Goal: Task Accomplishment & Management: Use online tool/utility

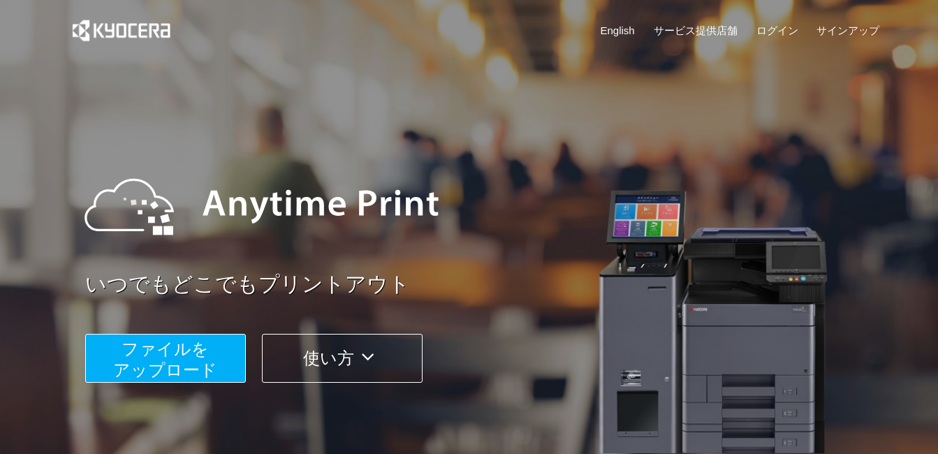
click at [175, 355] on span "ファイルを ​​アップロード" at bounding box center [165, 360] width 104 height 40
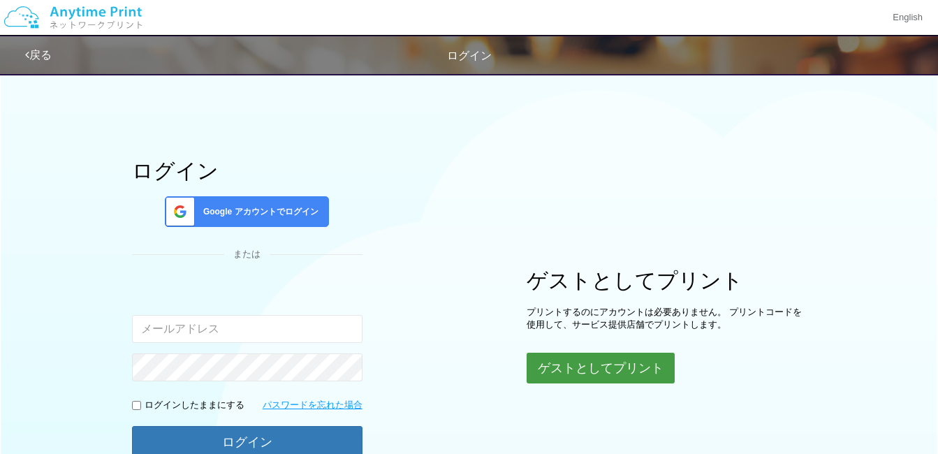
click at [605, 364] on button "ゲストとしてプリント" at bounding box center [601, 368] width 148 height 31
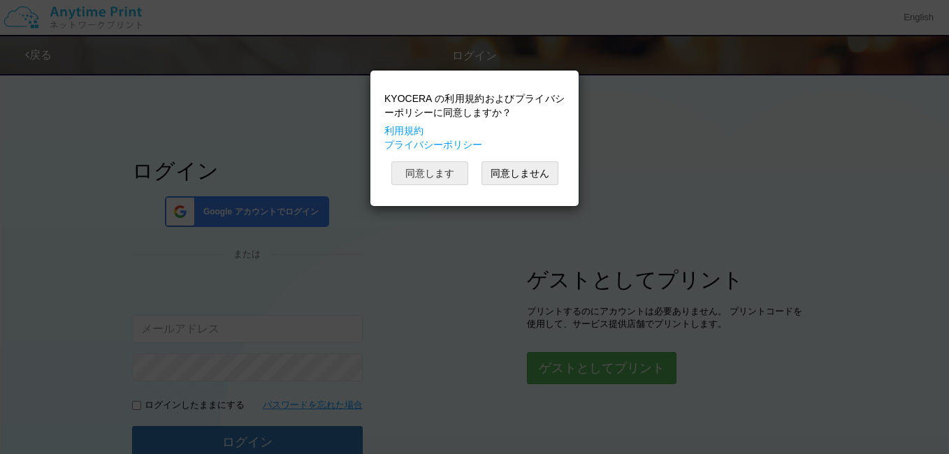
click at [426, 184] on button "同意します" at bounding box center [429, 173] width 77 height 24
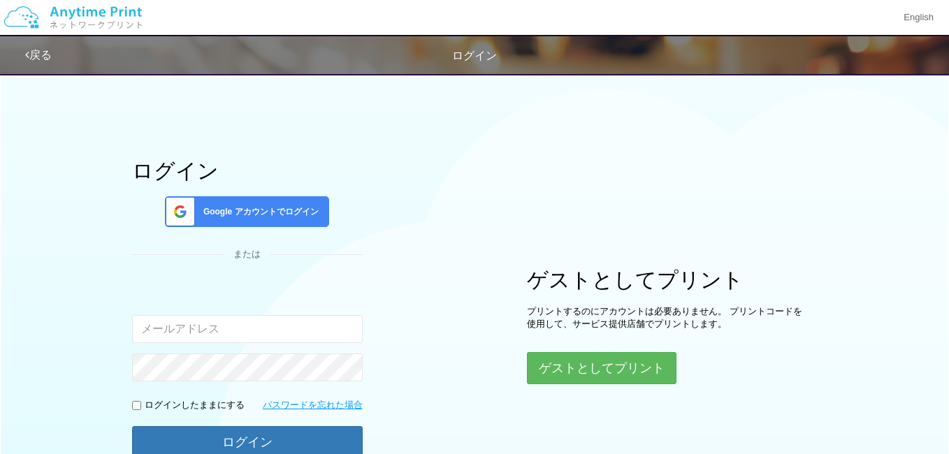
click at [426, 151] on button "同意します" at bounding box center [429, 139] width 77 height 24
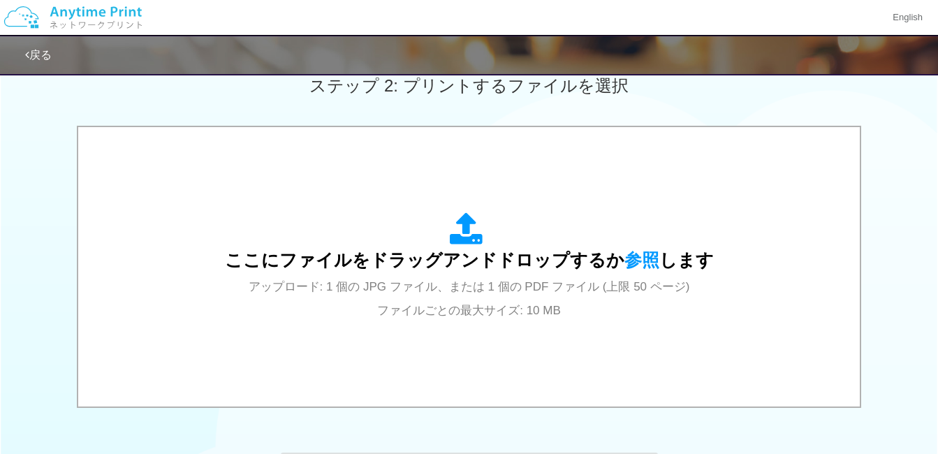
scroll to position [436, 0]
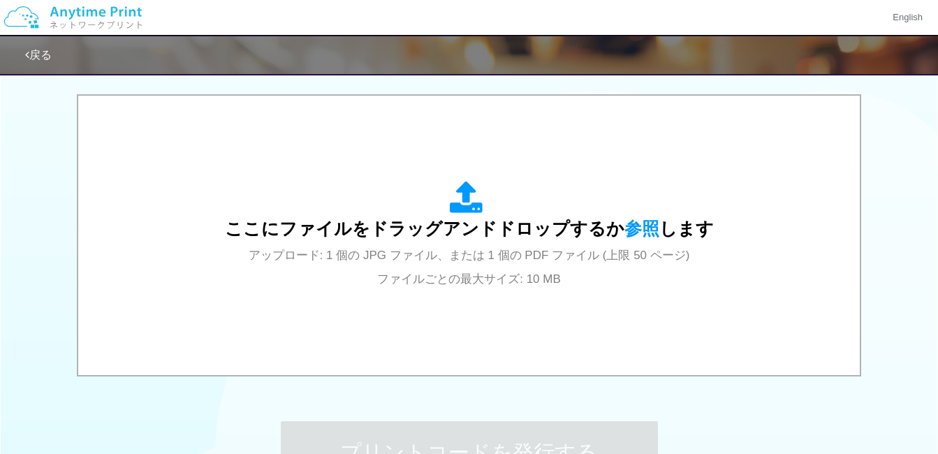
click at [904, 356] on div "ここにファイルをドラッグアンドドロップするか 参照 します アップロード: 1 個の JPG ファイル、または 1 個の PDF ファイル (上限 50 ペー…" at bounding box center [469, 236] width 938 height 285
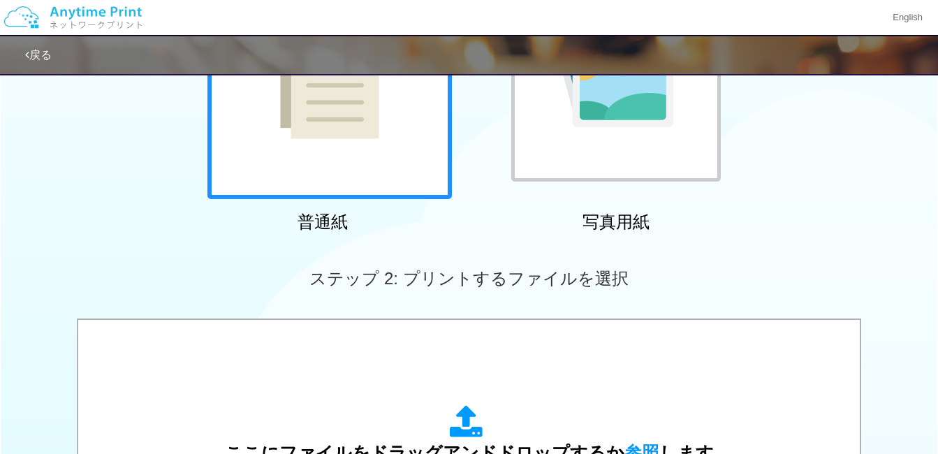
scroll to position [609, 0]
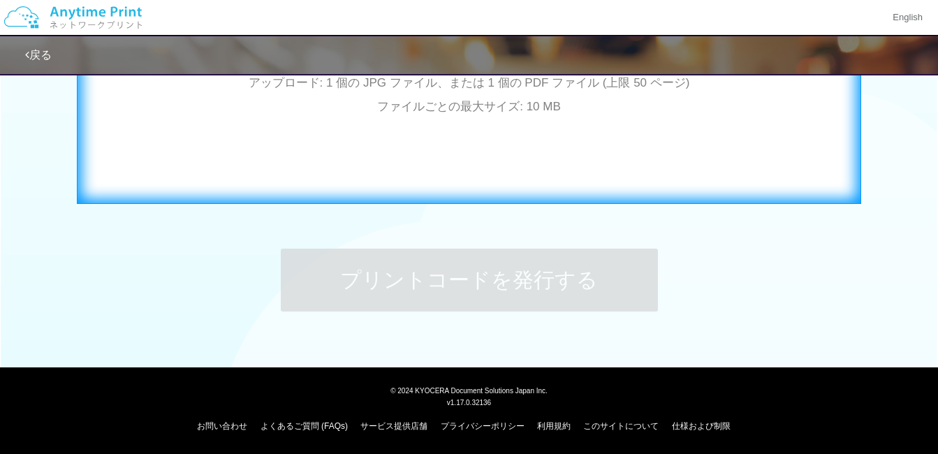
click at [488, 155] on div "ここにファイルをドラッグアンドドロップするか 参照 します アップロード: 1 個の JPG ファイル、または 1 個の PDF ファイル (上限 50 ペー…" at bounding box center [469, 62] width 755 height 253
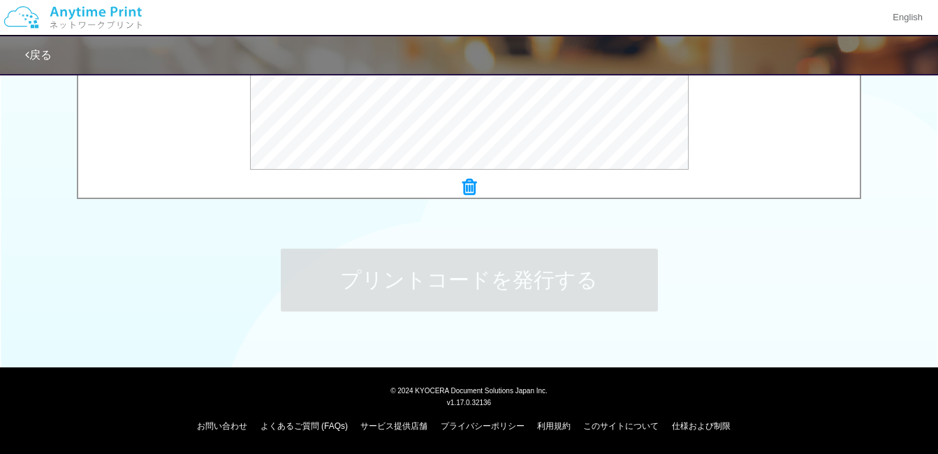
scroll to position [326, 0]
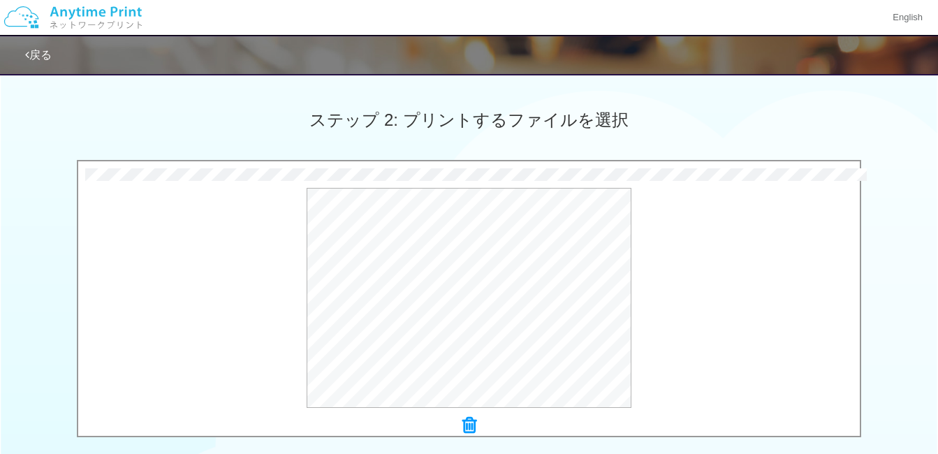
scroll to position [609, 0]
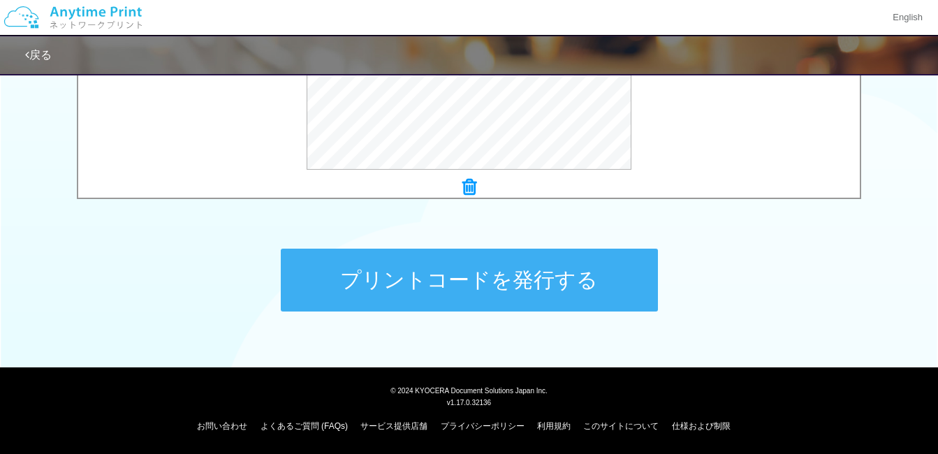
click at [493, 282] on button "プリントコードを発行する" at bounding box center [469, 280] width 377 height 63
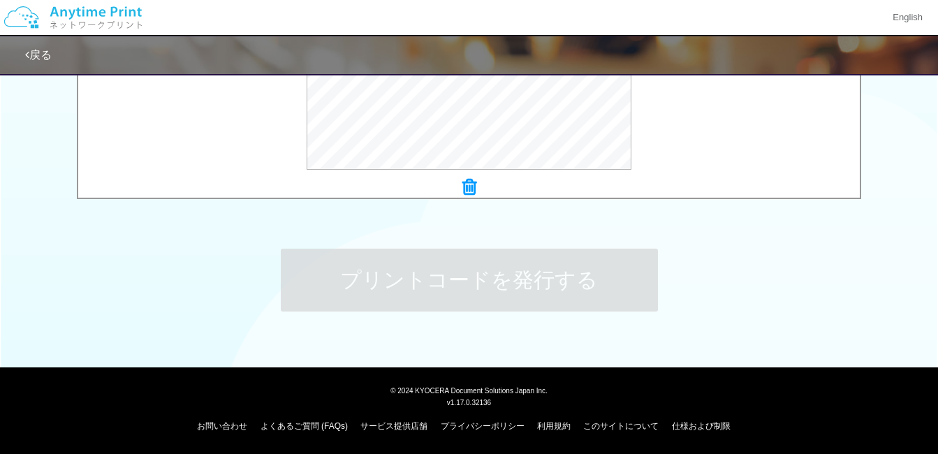
scroll to position [0, 0]
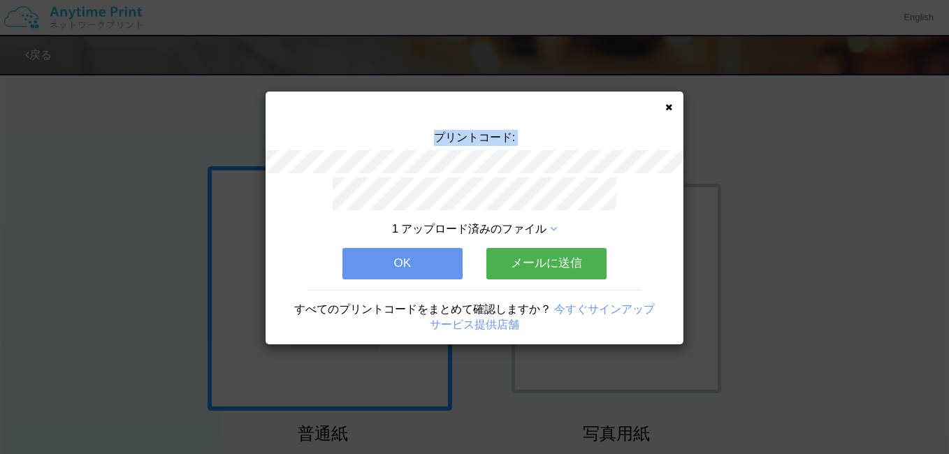
click at [564, 165] on div "プリントコード:" at bounding box center [475, 154] width 418 height 48
copy div "プリントコード:"
drag, startPoint x: 313, startPoint y: 140, endPoint x: 512, endPoint y: 244, distance: 224.4
click at [313, 140] on div "プリントコード:" at bounding box center [475, 154] width 418 height 48
click at [530, 261] on button "メールに送信" at bounding box center [546, 263] width 120 height 31
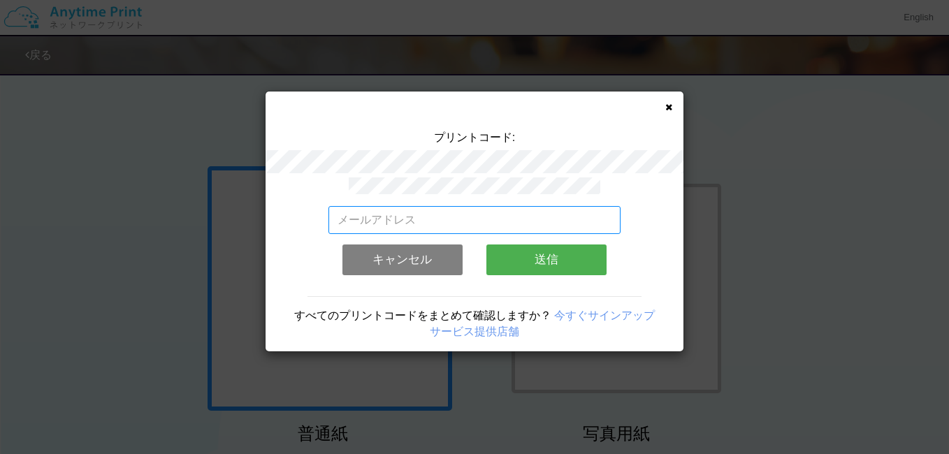
click at [518, 213] on input "email" at bounding box center [474, 220] width 293 height 28
paste input "[EMAIL_ADDRESS][DOMAIN_NAME]"
type input "[EMAIL_ADDRESS][DOMAIN_NAME]"
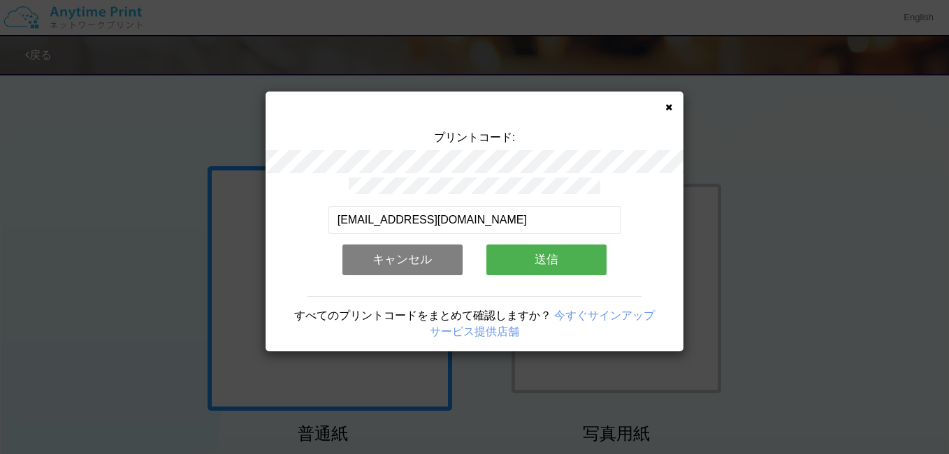
click at [370, 250] on button "キャンセル" at bounding box center [402, 260] width 120 height 31
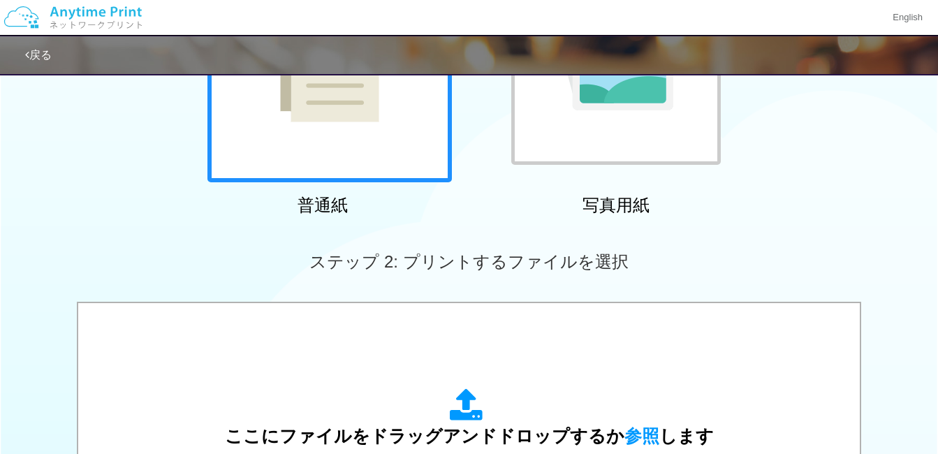
scroll to position [378, 0]
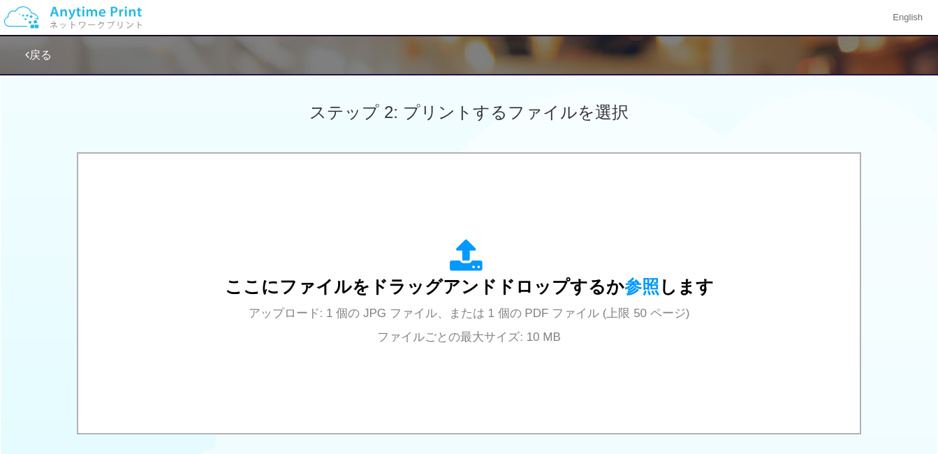
click at [899, 265] on div "ここにファイルをドラッグアンドドロップするか 参照 します アップロード: 1 個の JPG ファイル、または 1 個の PDF ファイル (上限 50 ペー…" at bounding box center [469, 294] width 938 height 285
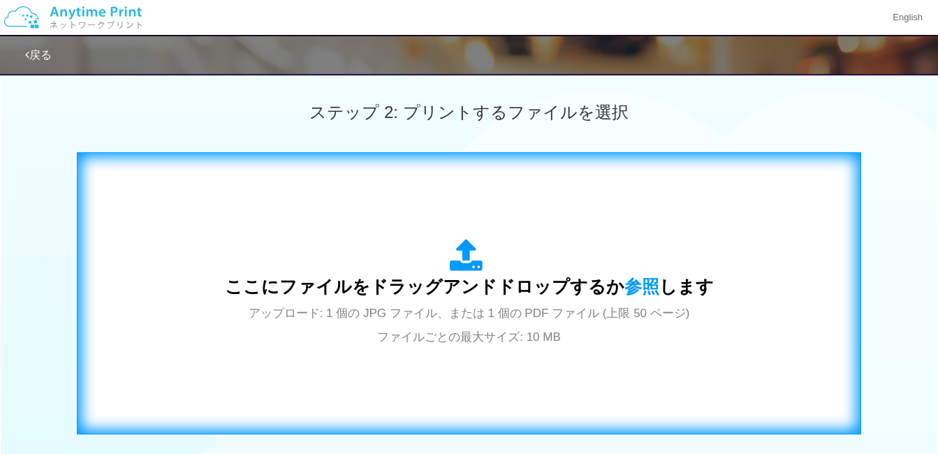
click at [547, 240] on div "ここにファイルをドラッグアンドドロップするか 参照 します アップロード: 1 個の JPG ファイル、または 1 個の PDF ファイル (上限 50 ペー…" at bounding box center [469, 293] width 489 height 109
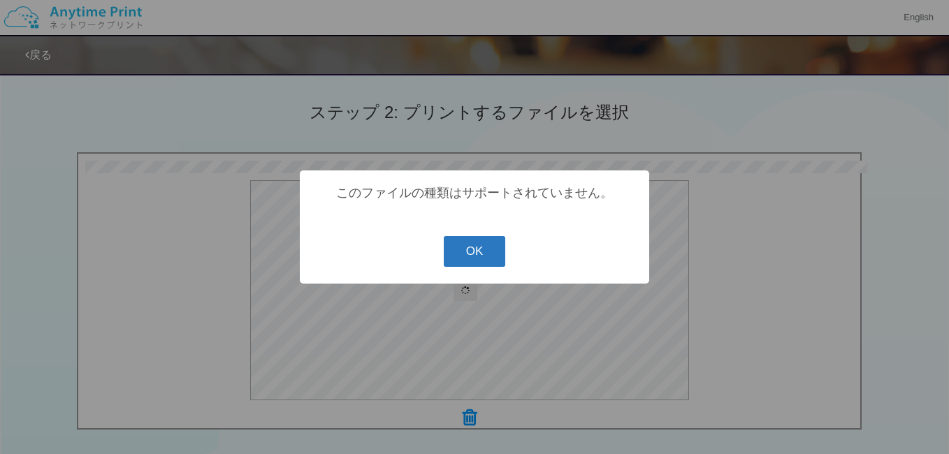
click at [473, 261] on button "OK" at bounding box center [475, 251] width 62 height 31
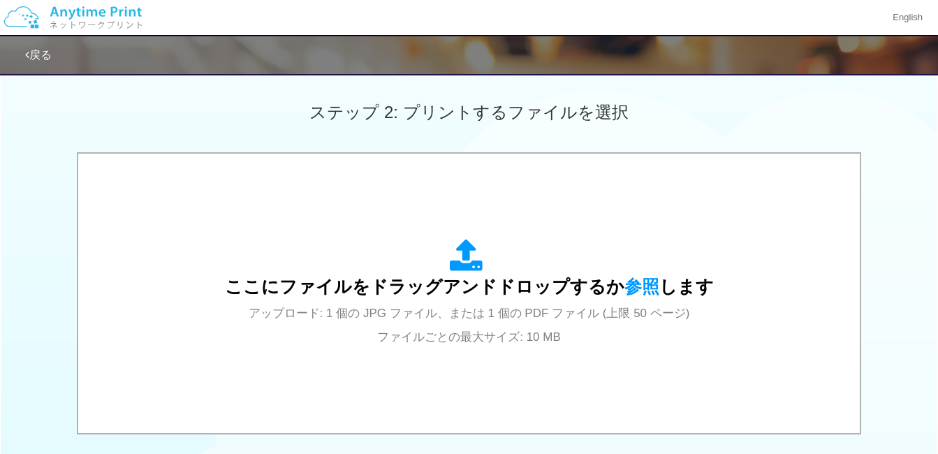
scroll to position [609, 0]
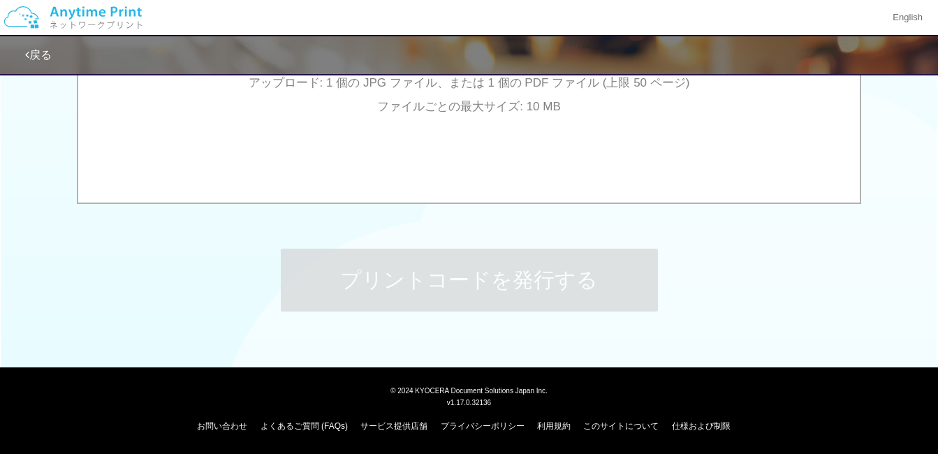
drag, startPoint x: 938, startPoint y: 344, endPoint x: 936, endPoint y: 275, distance: 68.5
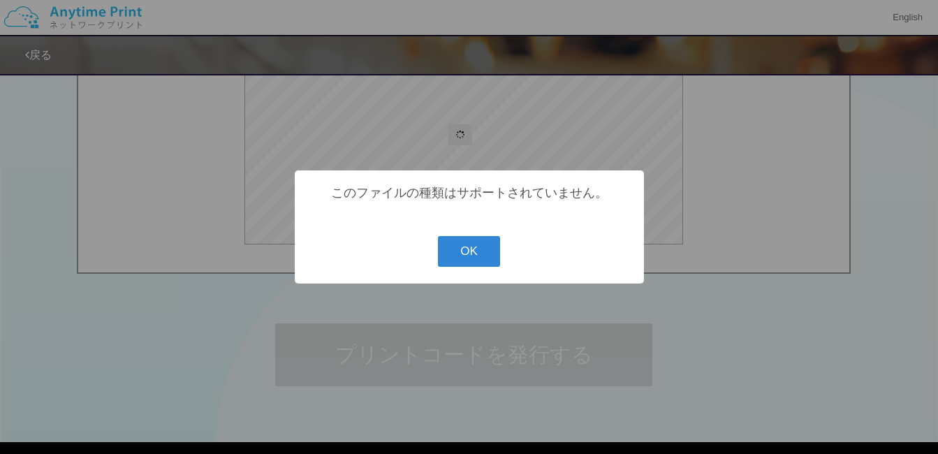
scroll to position [252, 0]
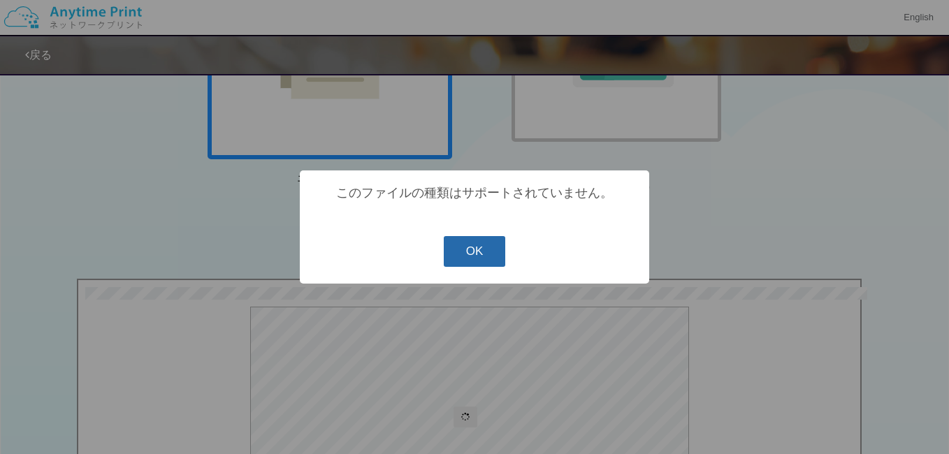
click at [462, 247] on button "OK" at bounding box center [475, 251] width 62 height 31
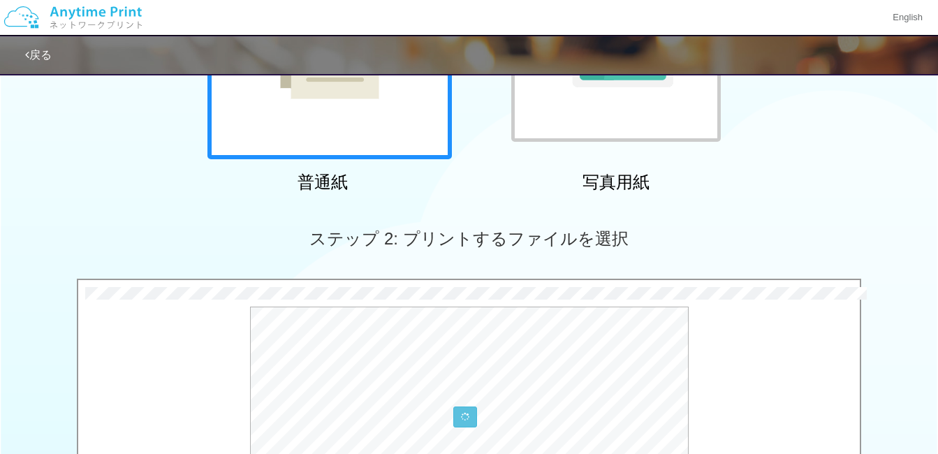
scroll to position [609, 0]
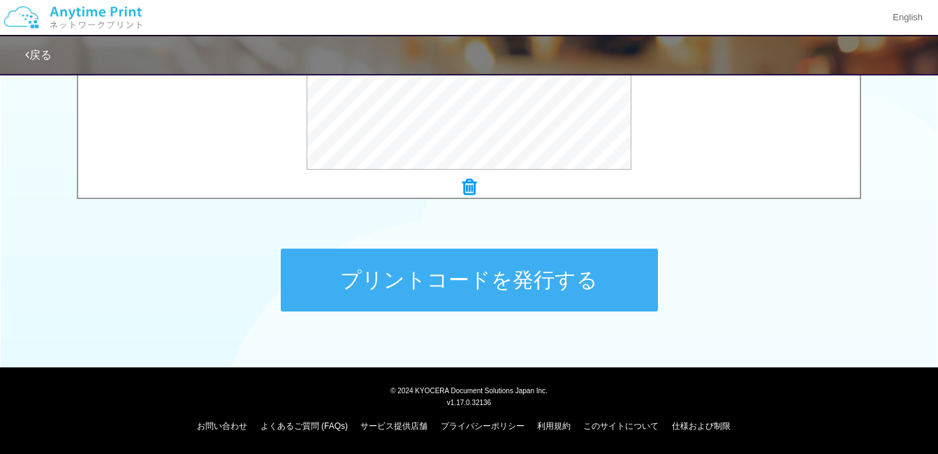
click at [509, 297] on button "プリントコードを発行する" at bounding box center [469, 280] width 377 height 63
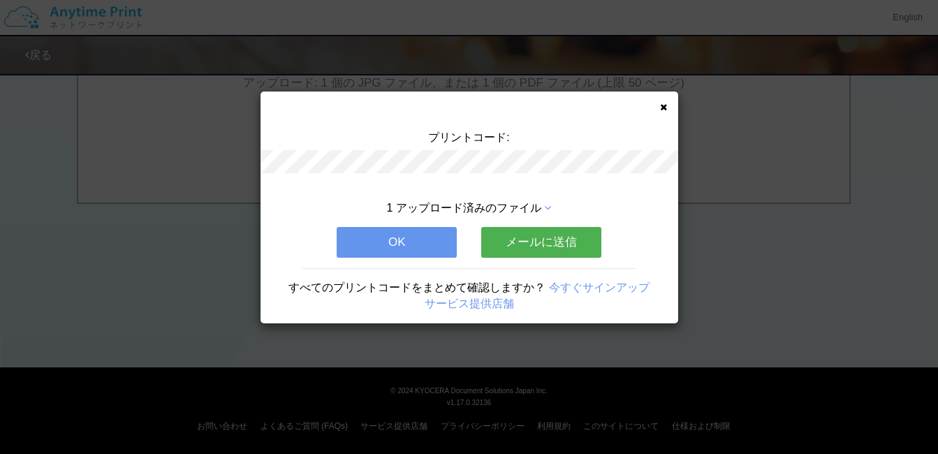
scroll to position [0, 0]
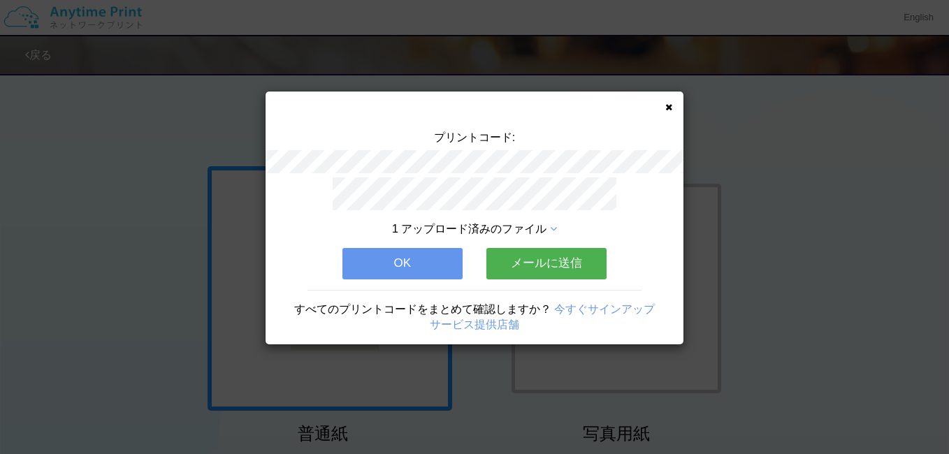
click at [555, 146] on div "プリントコード:" at bounding box center [475, 154] width 418 height 48
click at [549, 171] on div "プリントコード:" at bounding box center [475, 154] width 418 height 48
drag, startPoint x: 394, startPoint y: 107, endPoint x: 463, endPoint y: 101, distance: 68.8
click at [394, 107] on div "プリントコード: 1 アップロード済みのファイル OK メールに送信 すべてのプリントコードをまとめて確認しますか？ 今すぐサインアップ サービス提供店舗" at bounding box center [475, 218] width 418 height 253
click at [551, 253] on button "メールに送信" at bounding box center [546, 263] width 120 height 31
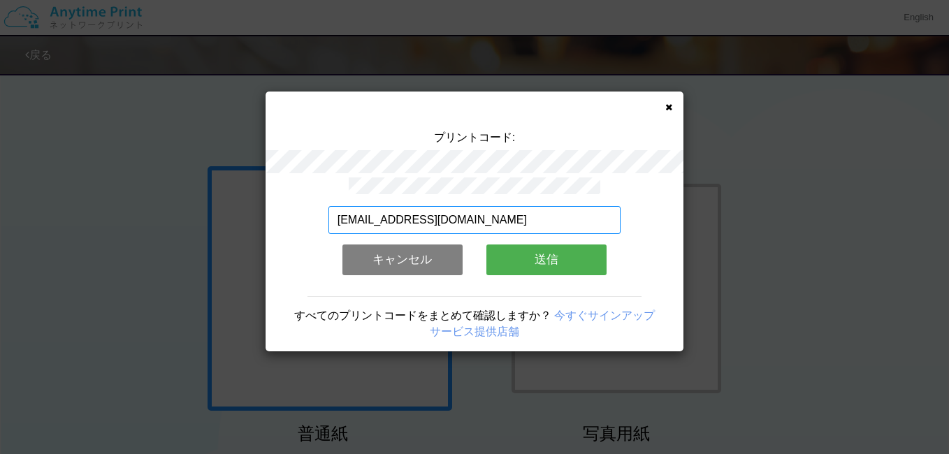
click at [494, 221] on input "[EMAIL_ADDRESS][DOMAIN_NAME]" at bounding box center [474, 220] width 293 height 28
click at [473, 214] on input "[EMAIL_ADDRESS][DOMAIN_NAME]" at bounding box center [474, 220] width 293 height 28
click at [472, 217] on input "[EMAIL_ADDRESS][DOMAIN_NAME]" at bounding box center [474, 220] width 293 height 28
paste input "m"
type input "[EMAIL_ADDRESS][DOMAIN_NAME]"
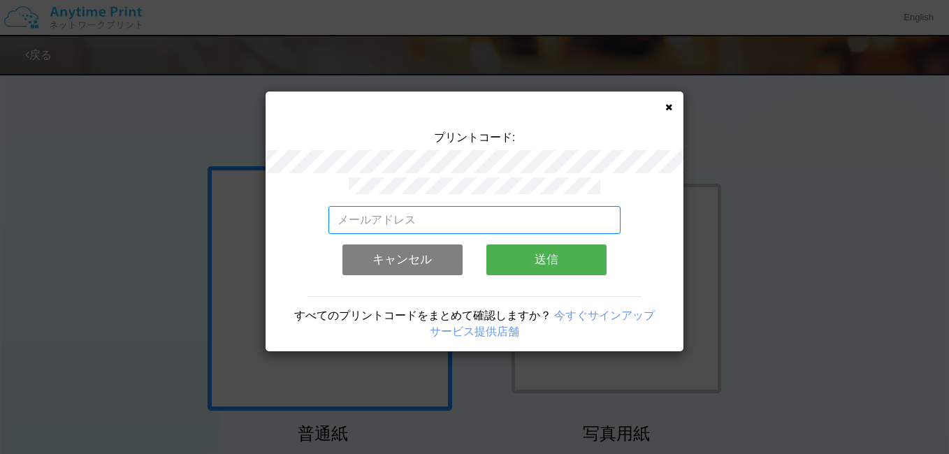
click at [443, 212] on input "email" at bounding box center [474, 220] width 293 height 28
paste input "[EMAIL_ADDRESS][DOMAIN_NAME]"
type input "[EMAIL_ADDRESS][DOMAIN_NAME]"
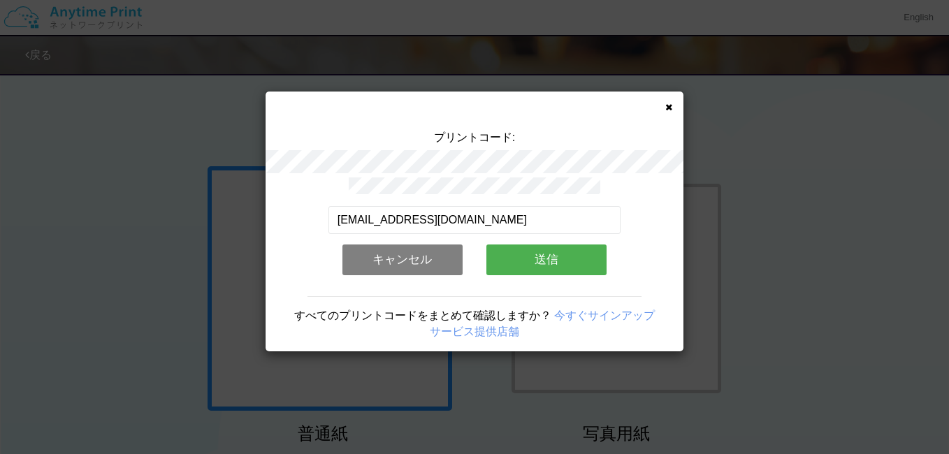
click at [398, 261] on button "キャンセル" at bounding box center [402, 260] width 120 height 31
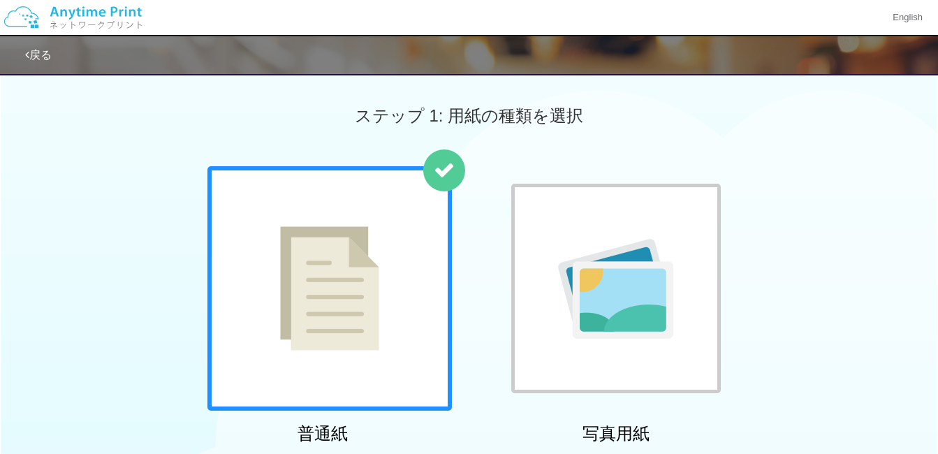
scroll to position [397, 0]
